Goal: Transaction & Acquisition: Download file/media

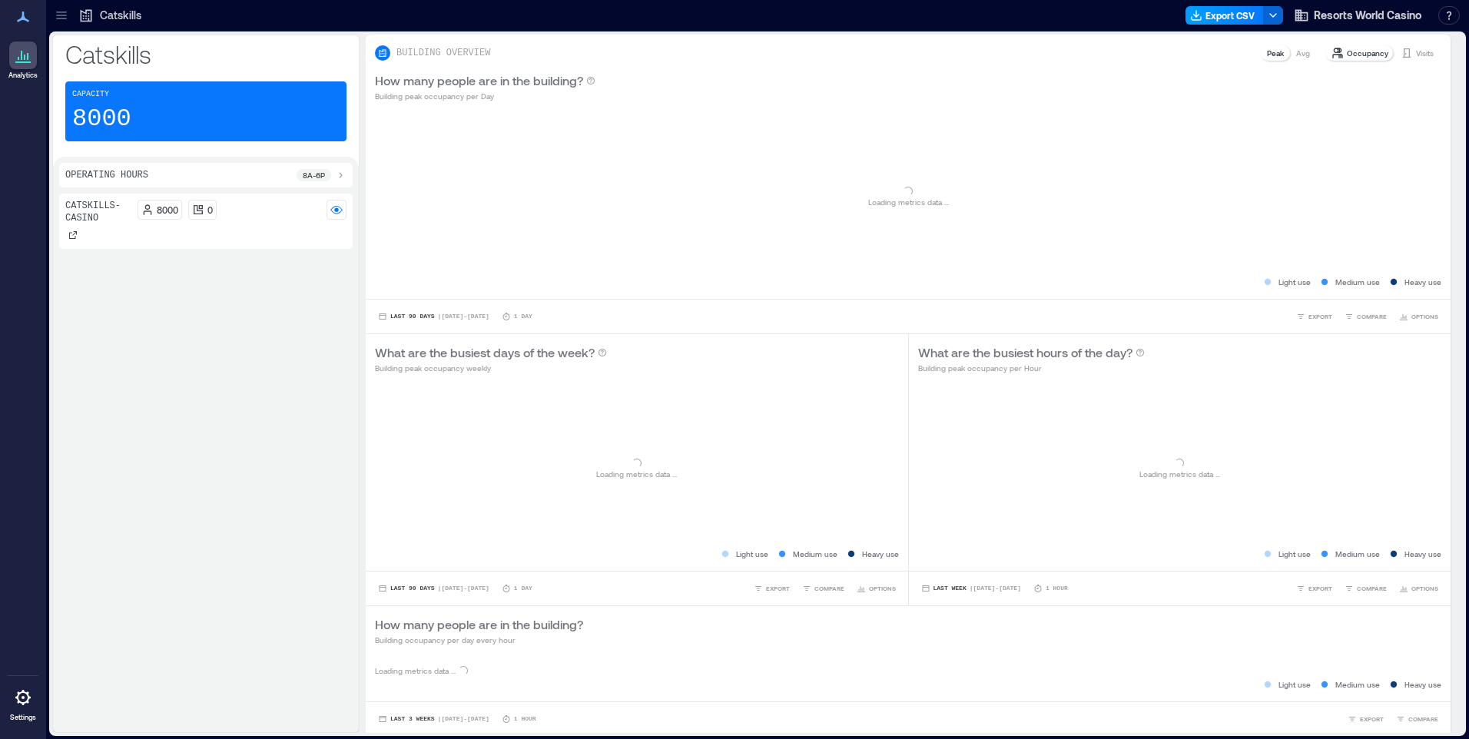
click at [1205, 16] on button "Export CSV" at bounding box center [1224, 15] width 78 height 18
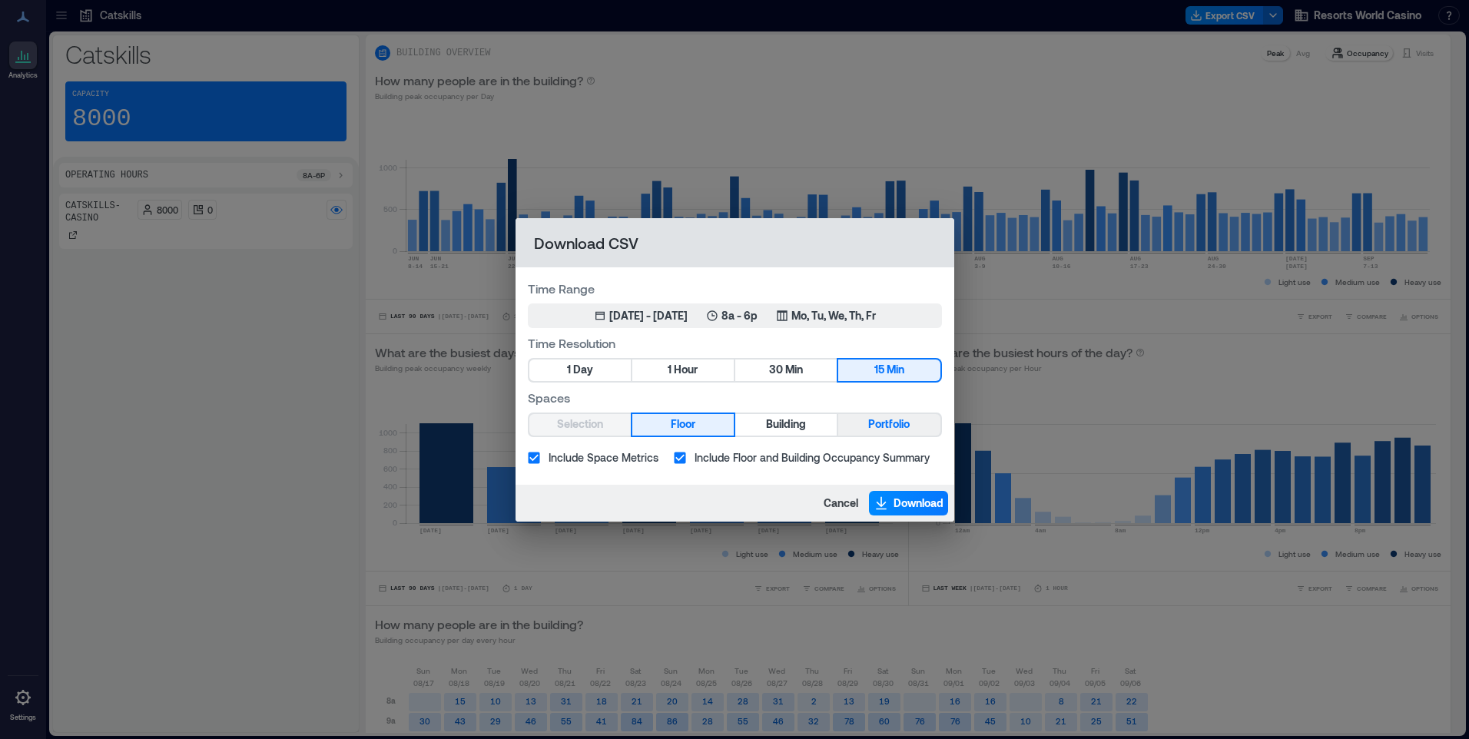
click at [891, 414] on button "Portfolio" at bounding box center [888, 425] width 101 height 22
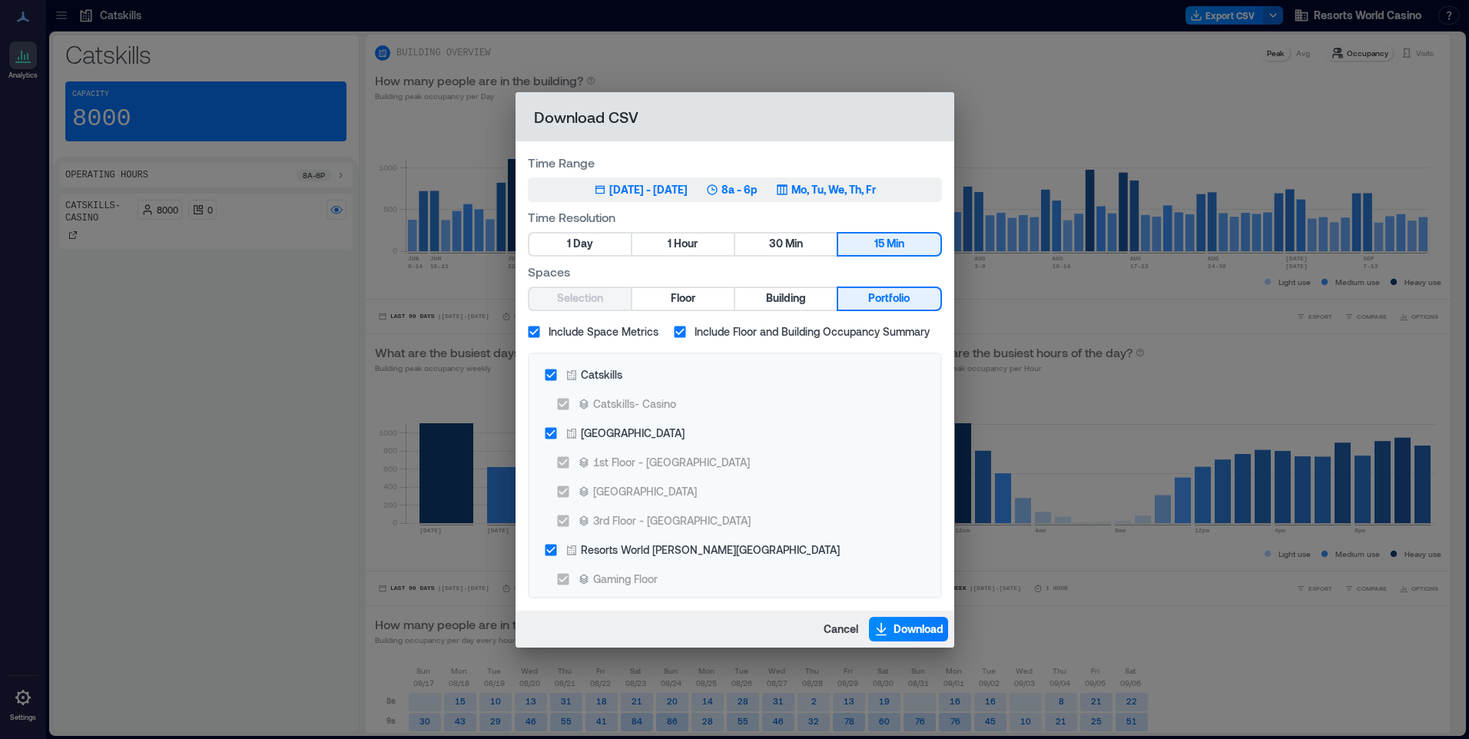
click at [860, 191] on p "Mo, Tu, We, Th, Fr" at bounding box center [833, 189] width 85 height 15
click at [860, 182] on p "Mo, Tu, We, Th, Fr" at bounding box center [833, 189] width 85 height 15
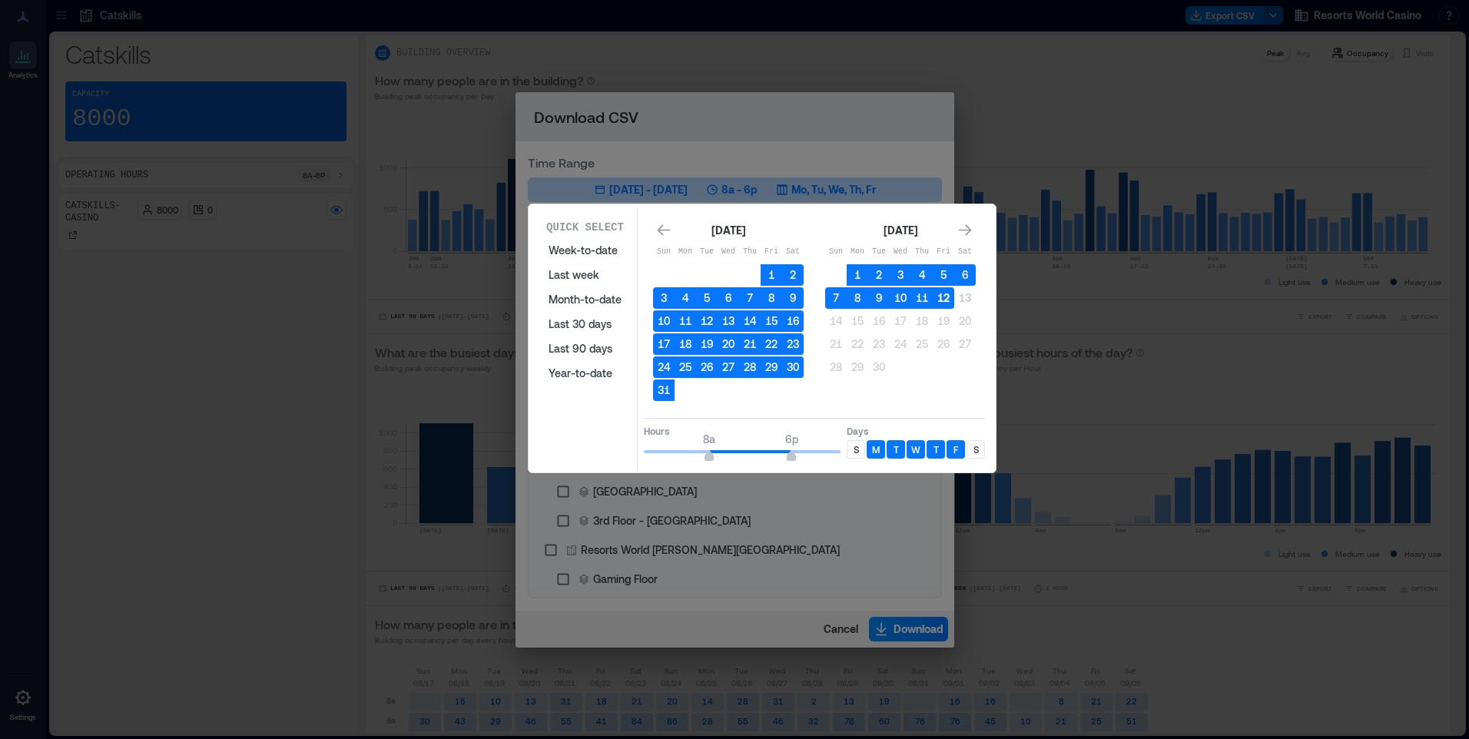
click at [949, 300] on button "12" at bounding box center [944, 298] width 22 height 22
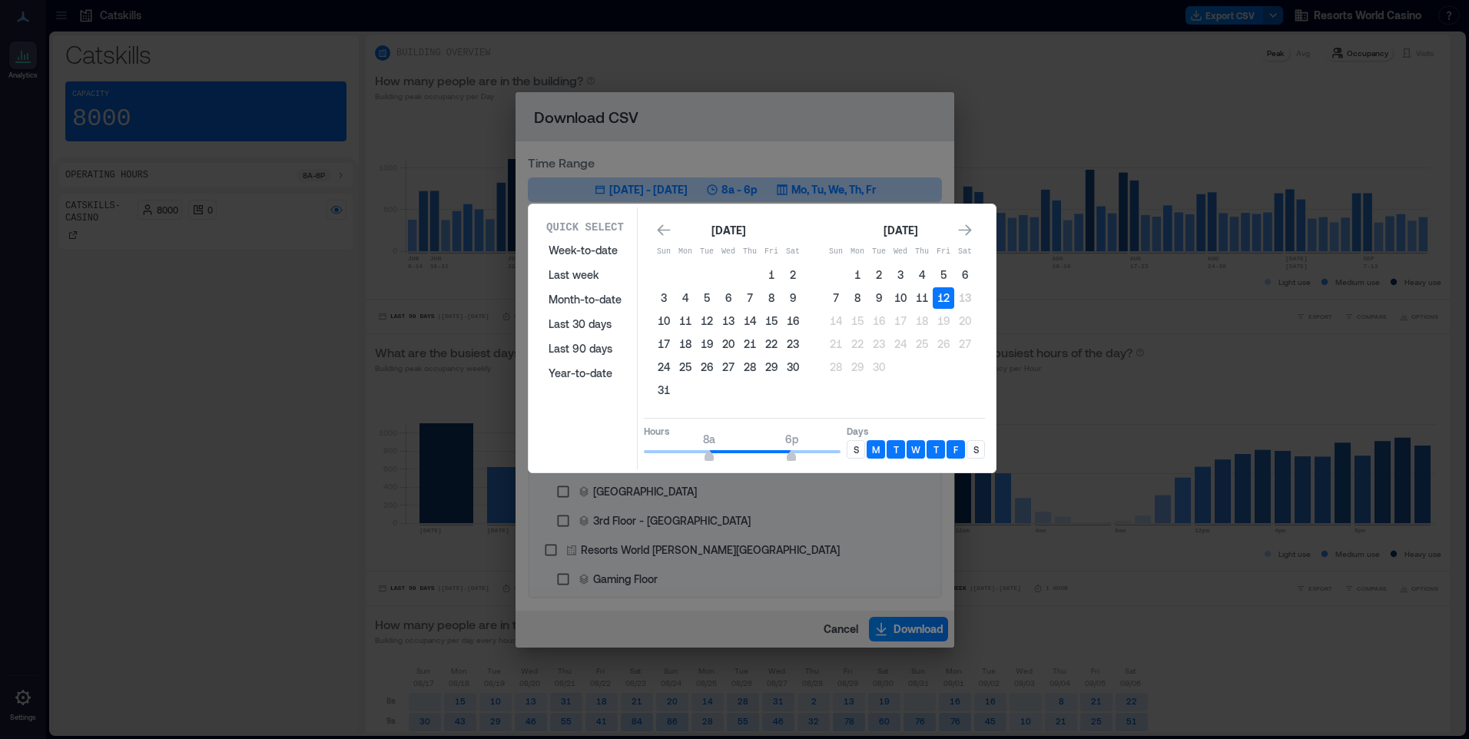
click at [857, 450] on p "S" at bounding box center [855, 449] width 5 height 12
click at [978, 446] on p "S" at bounding box center [975, 449] width 5 height 12
type input "*"
drag, startPoint x: 706, startPoint y: 452, endPoint x: 696, endPoint y: 455, distance: 10.4
click at [696, 455] on span "6a 6p" at bounding box center [742, 451] width 197 height 23
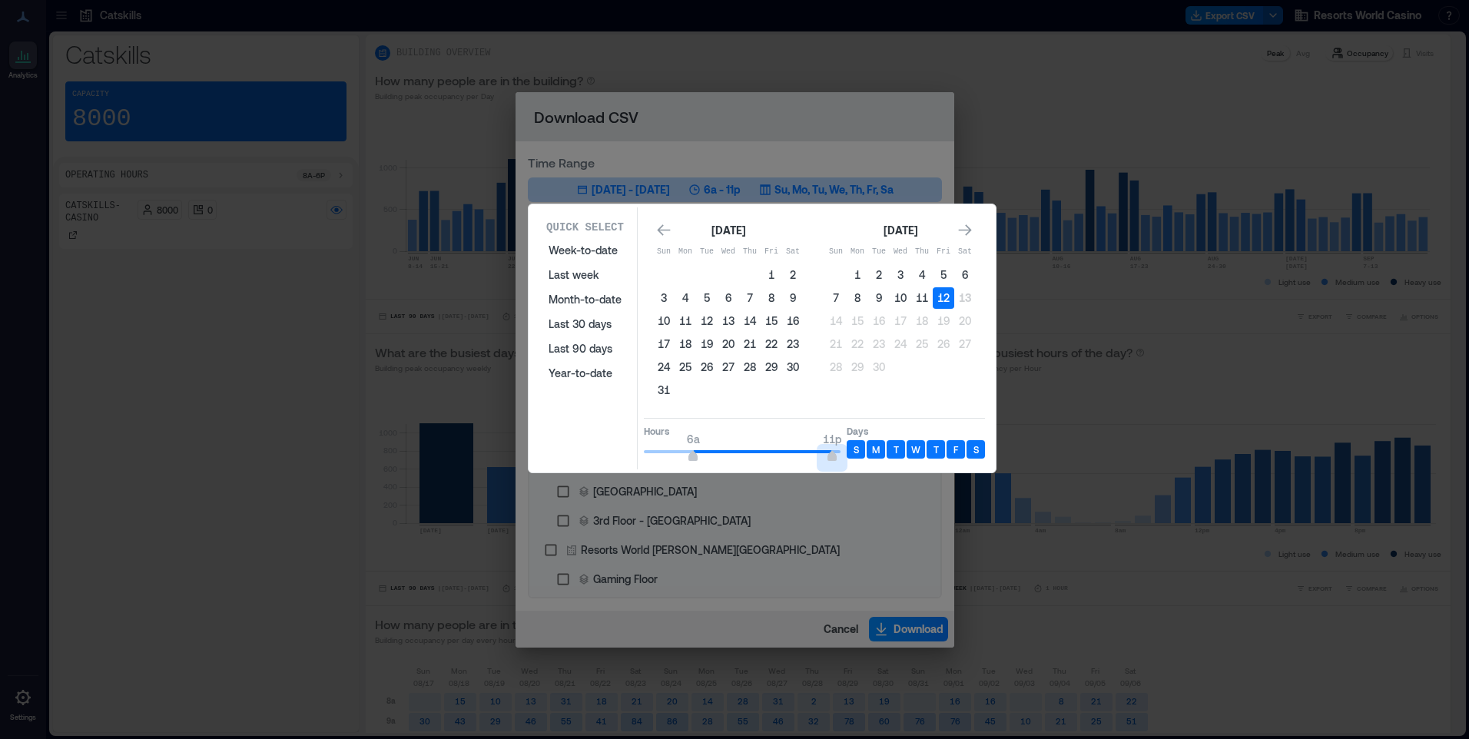
type input "**"
drag, startPoint x: 793, startPoint y: 461, endPoint x: 853, endPoint y: 455, distance: 61.0
click at [853, 455] on div "Hours 6a 12a Days S M T W T F S" at bounding box center [814, 440] width 341 height 45
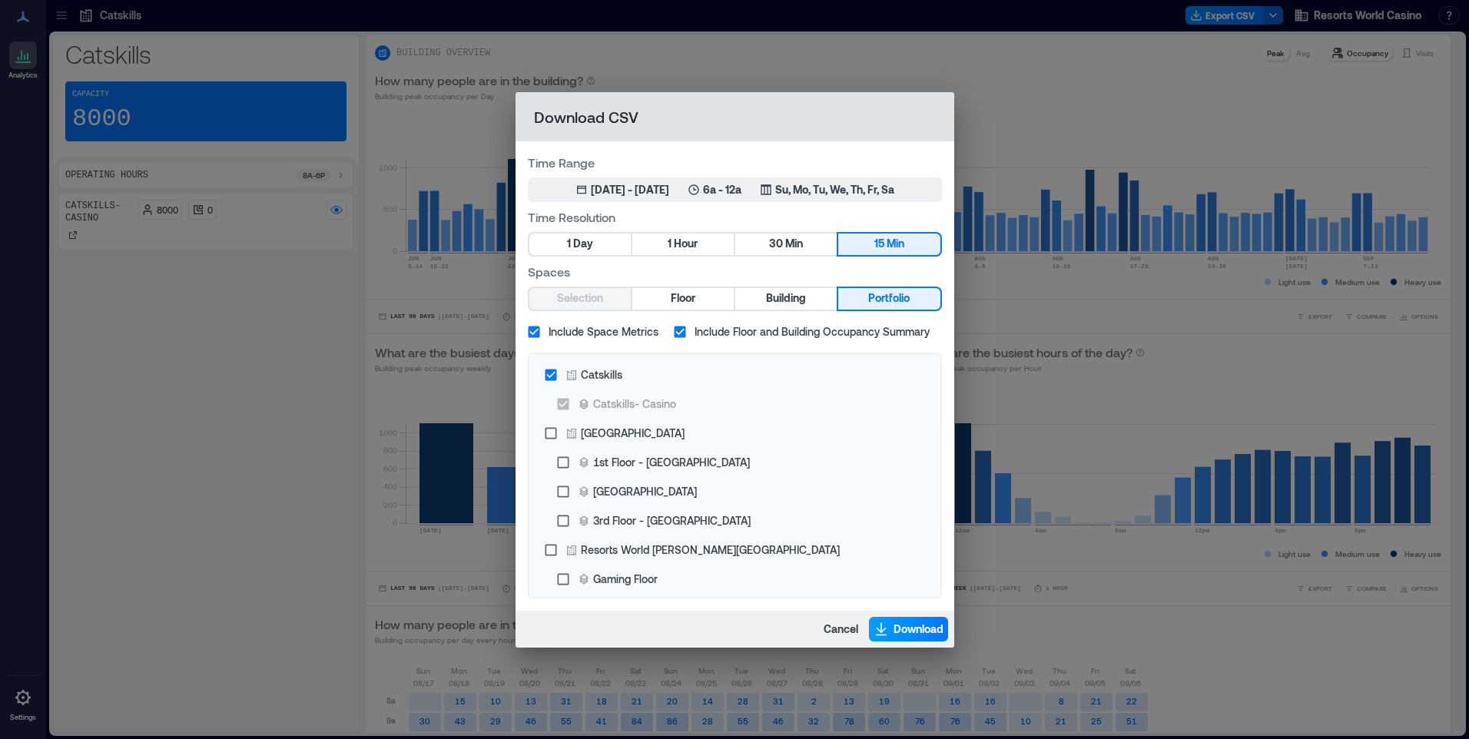
click at [887, 628] on button "Download" at bounding box center [908, 629] width 79 height 25
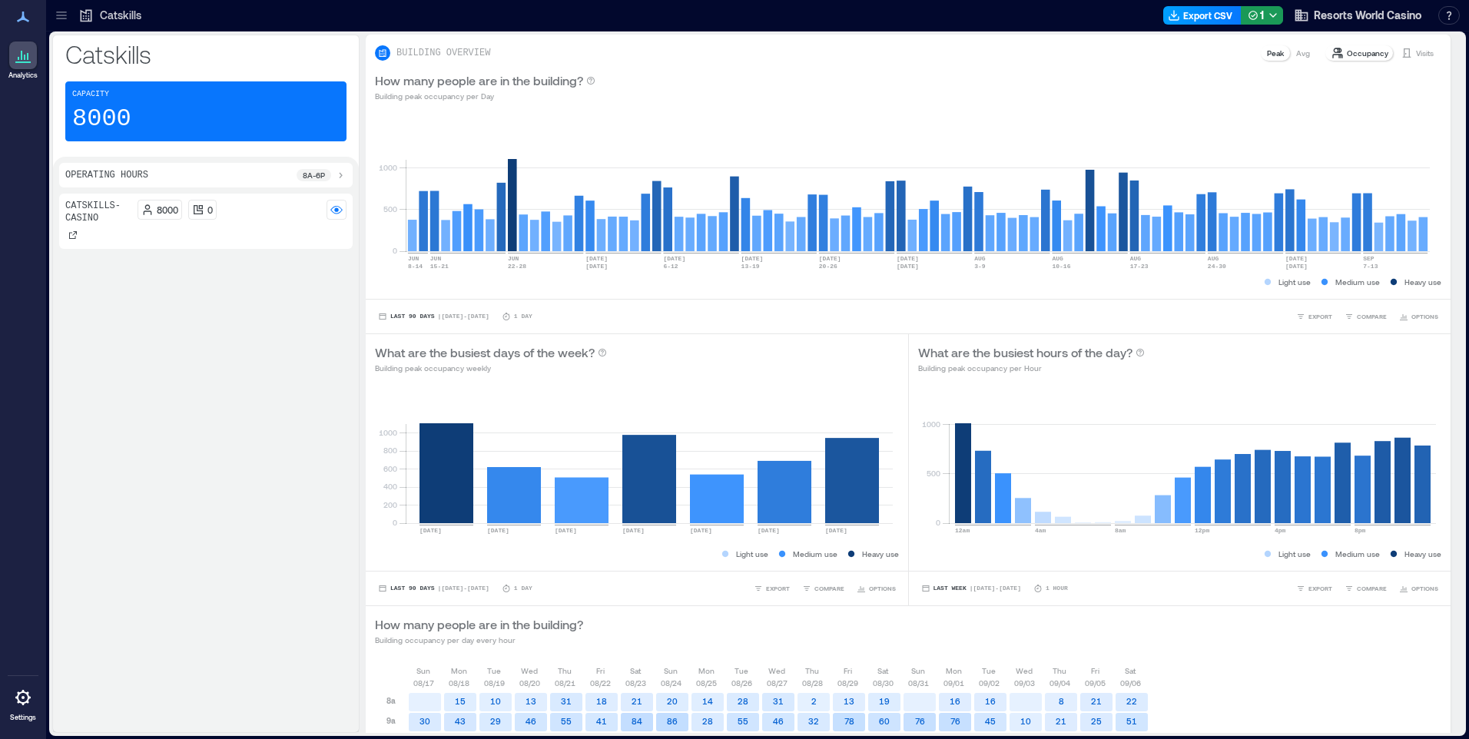
click at [1213, 10] on button "Export CSV" at bounding box center [1202, 15] width 78 height 18
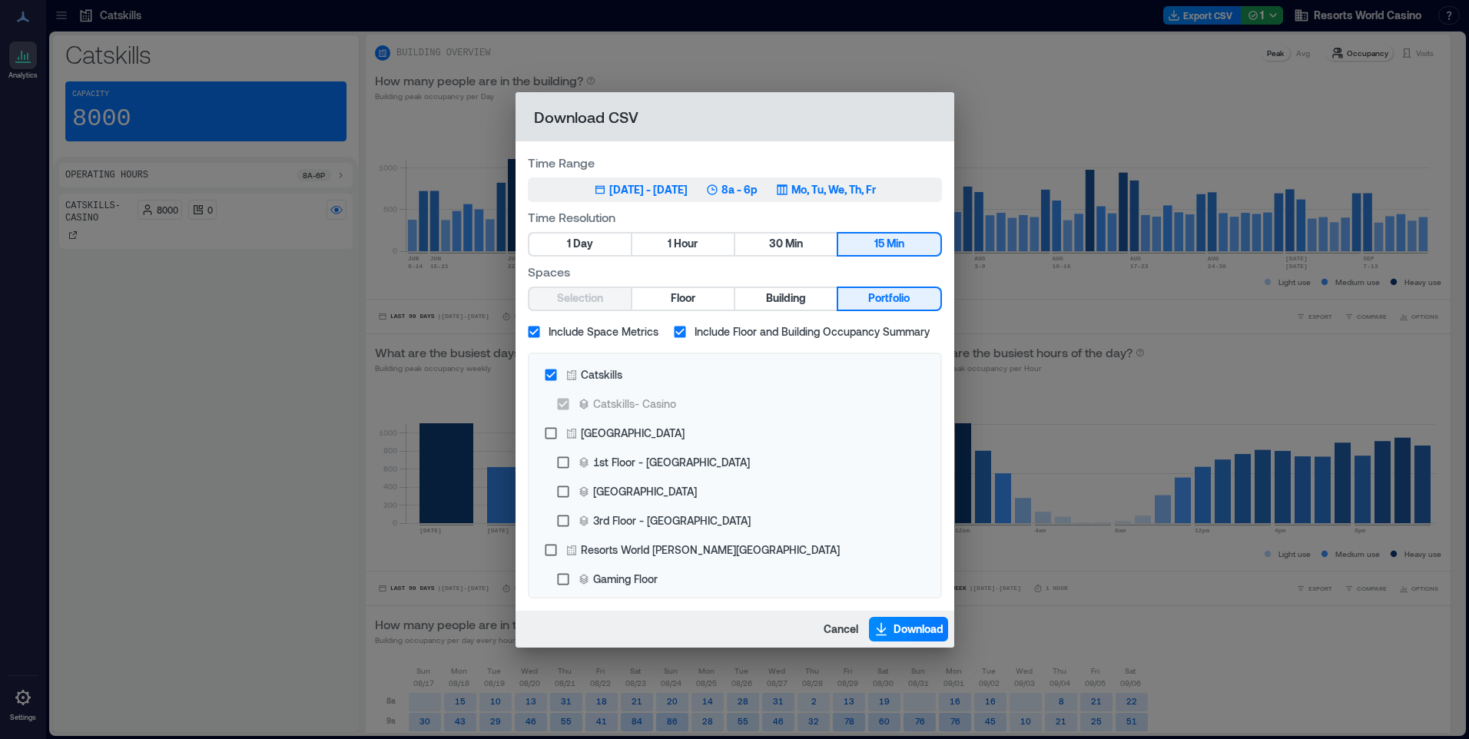
click at [837, 194] on p "Mo, Tu, We, Th, Fr" at bounding box center [833, 189] width 85 height 15
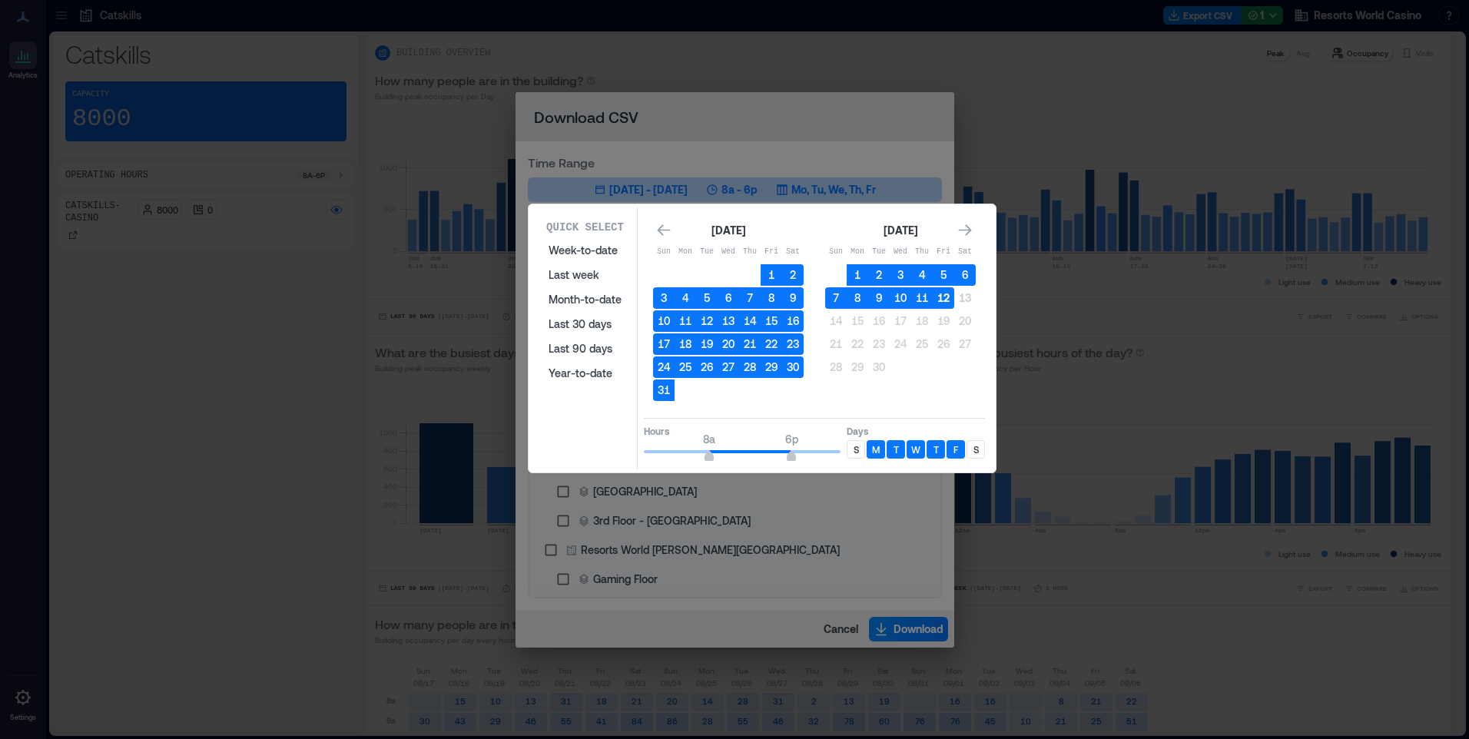
click at [950, 300] on button "12" at bounding box center [944, 298] width 22 height 22
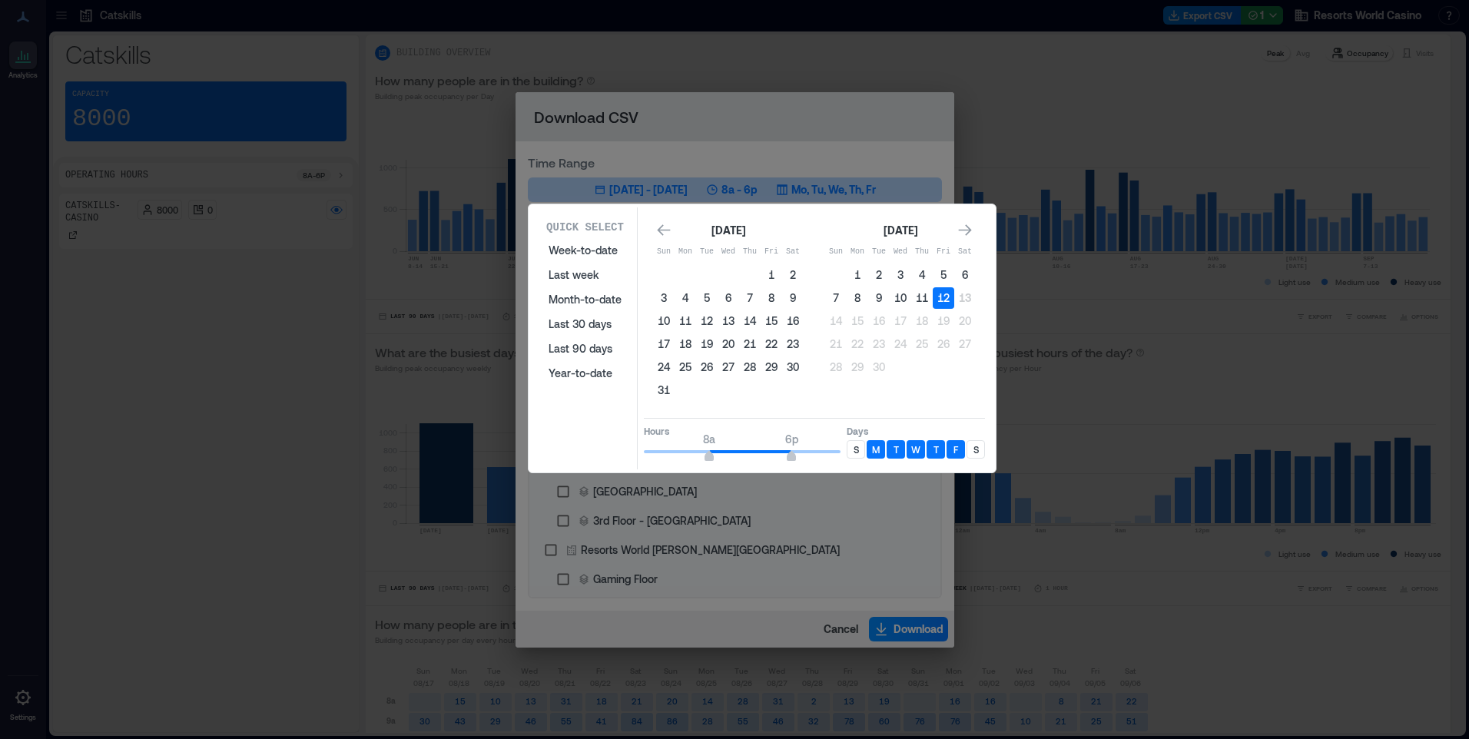
click at [856, 451] on p "S" at bounding box center [855, 449] width 5 height 12
click at [971, 449] on div "S" at bounding box center [975, 449] width 18 height 18
type input "*"
drag, startPoint x: 712, startPoint y: 451, endPoint x: 628, endPoint y: 456, distance: 84.6
click at [628, 456] on div "Quick Select Week-to-date Last week Month-to-date Last 30 days Last 90 days Yea…" at bounding box center [762, 338] width 458 height 262
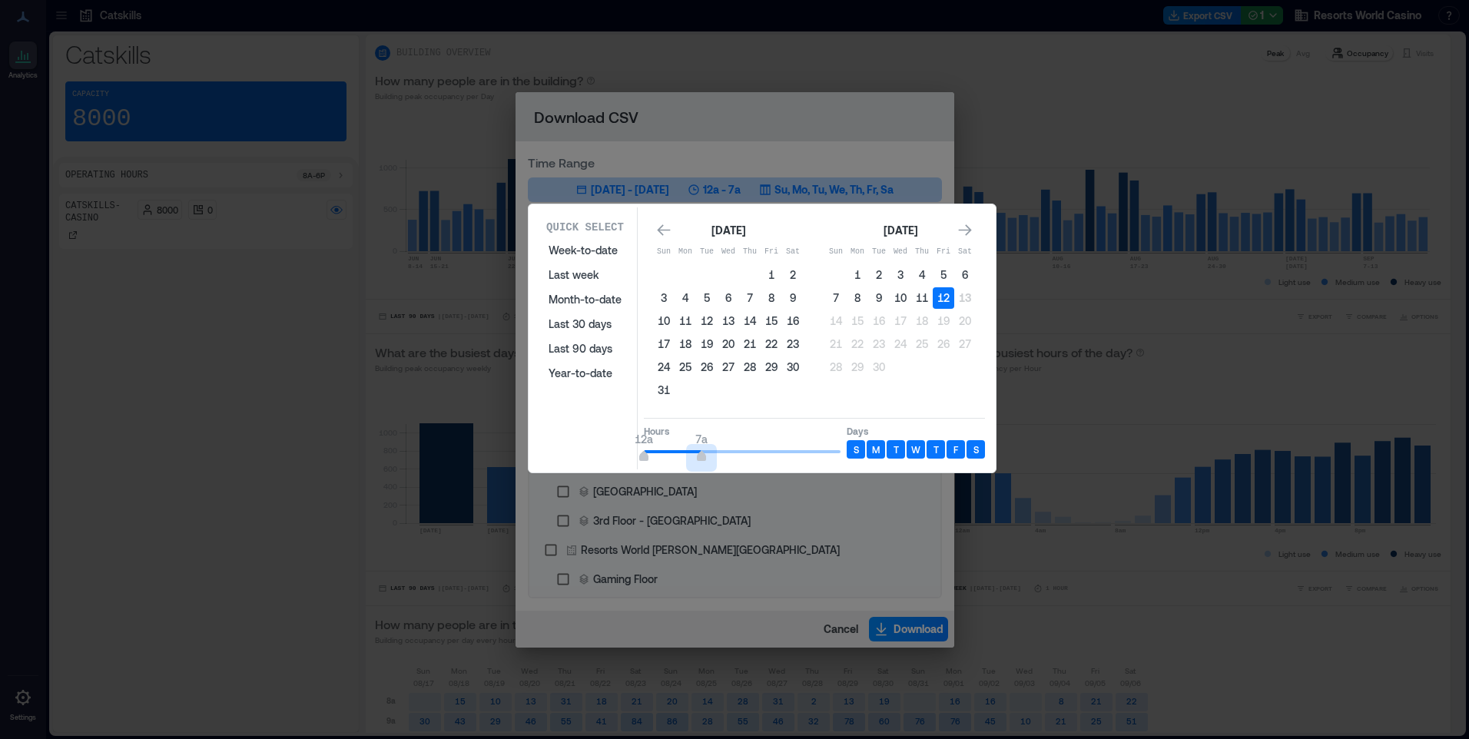
type input "*"
drag, startPoint x: 787, startPoint y: 454, endPoint x: 693, endPoint y: 463, distance: 94.2
click at [693, 463] on div "Quick Select Week-to-date Last week Month-to-date Last 30 days Last 90 days Yea…" at bounding box center [762, 338] width 458 height 262
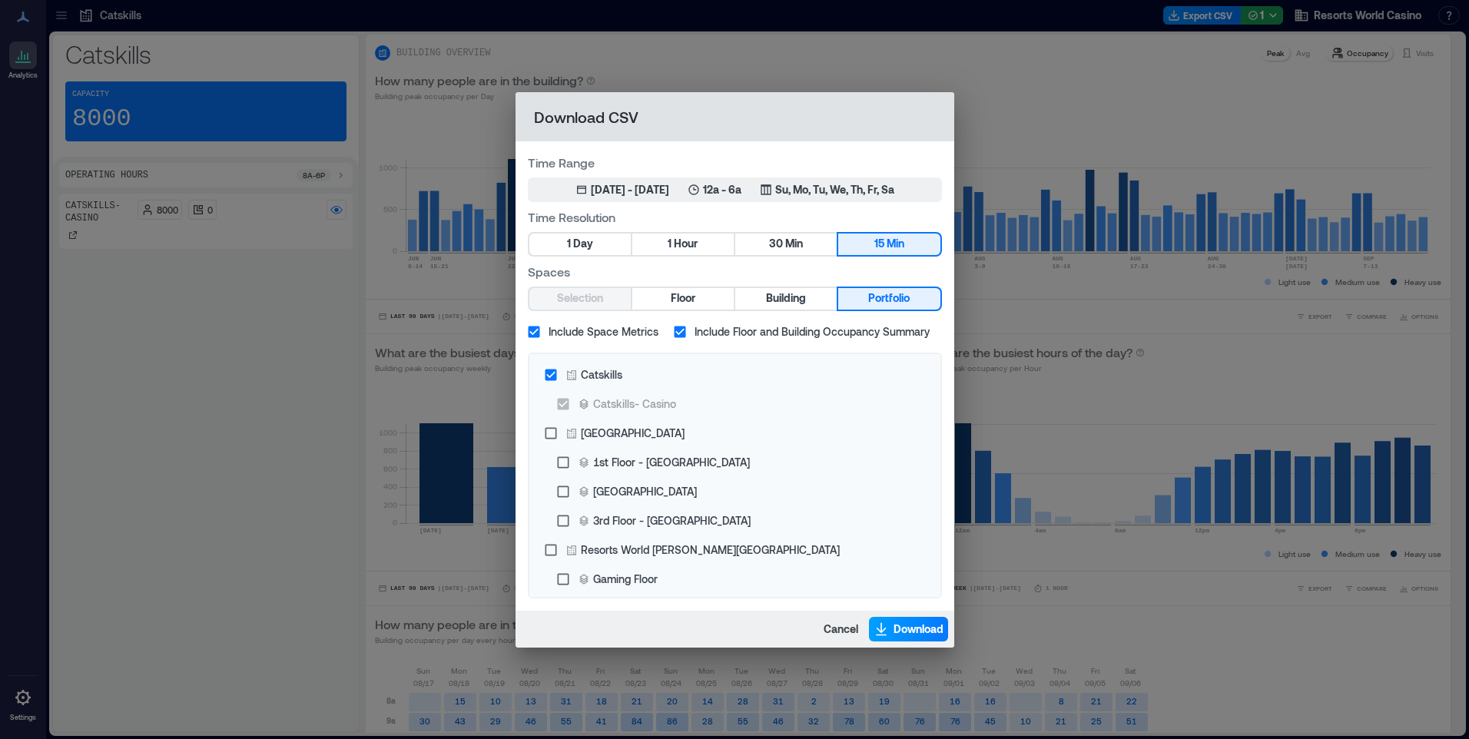
click at [903, 632] on span "Download" at bounding box center [918, 628] width 50 height 15
